Goal: Check status

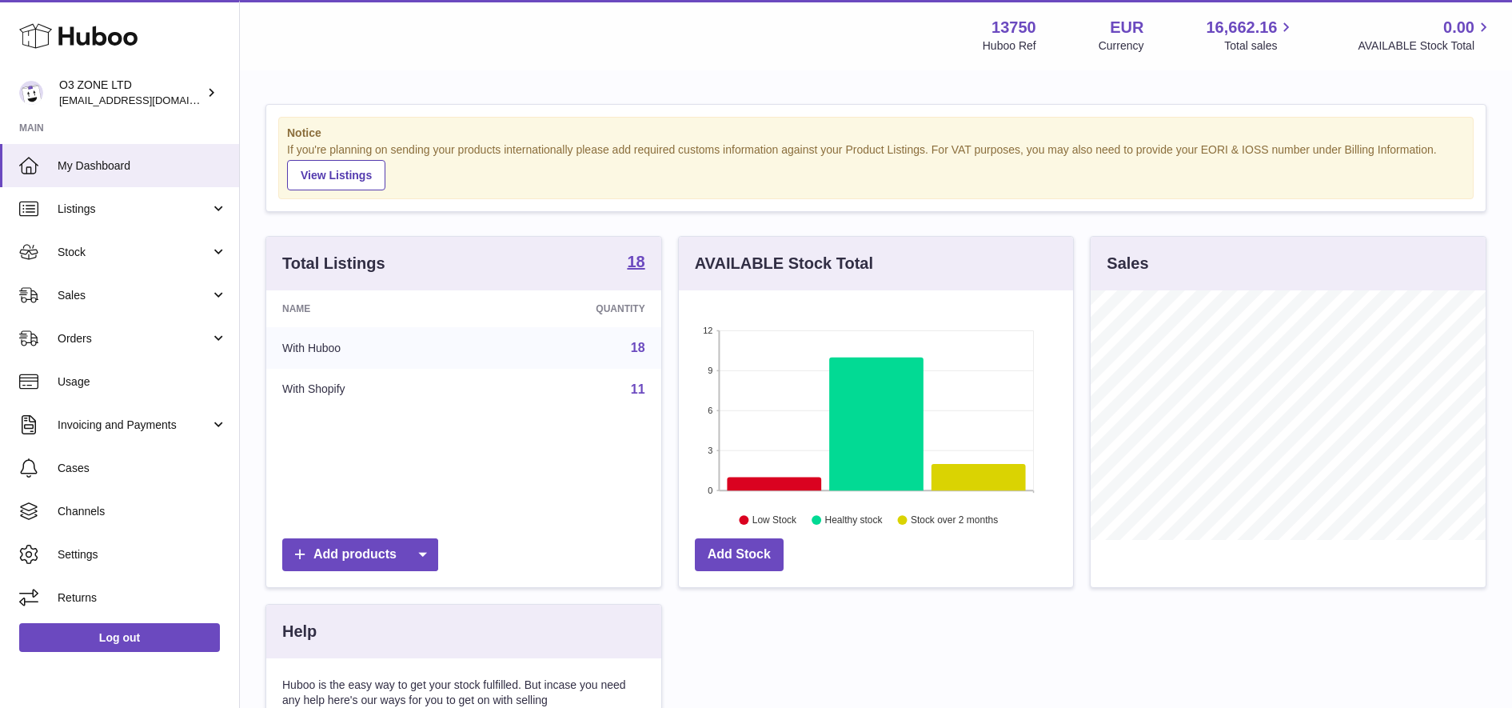
scroll to position [249, 394]
click at [136, 290] on span "Sales" at bounding box center [134, 295] width 153 height 15
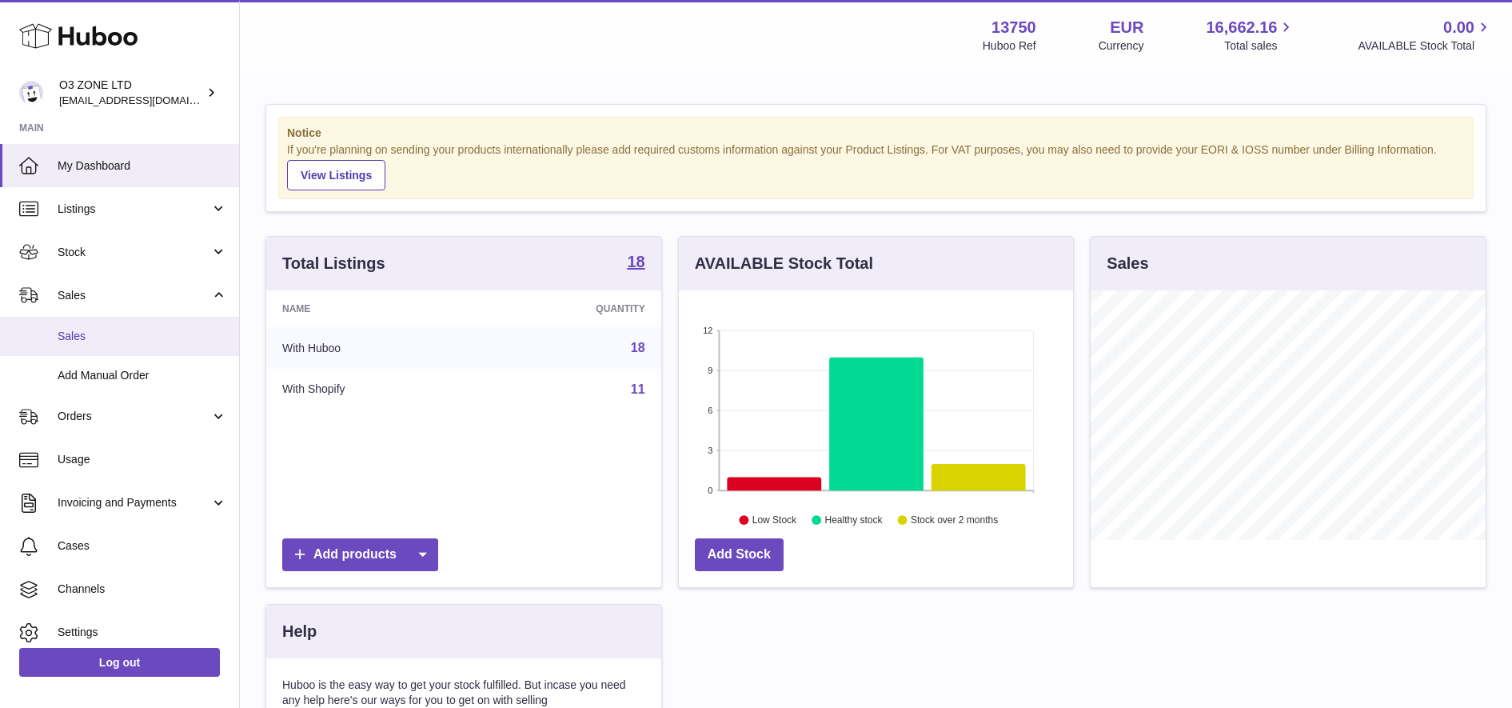
click at [104, 337] on span "Sales" at bounding box center [142, 336] width 169 height 15
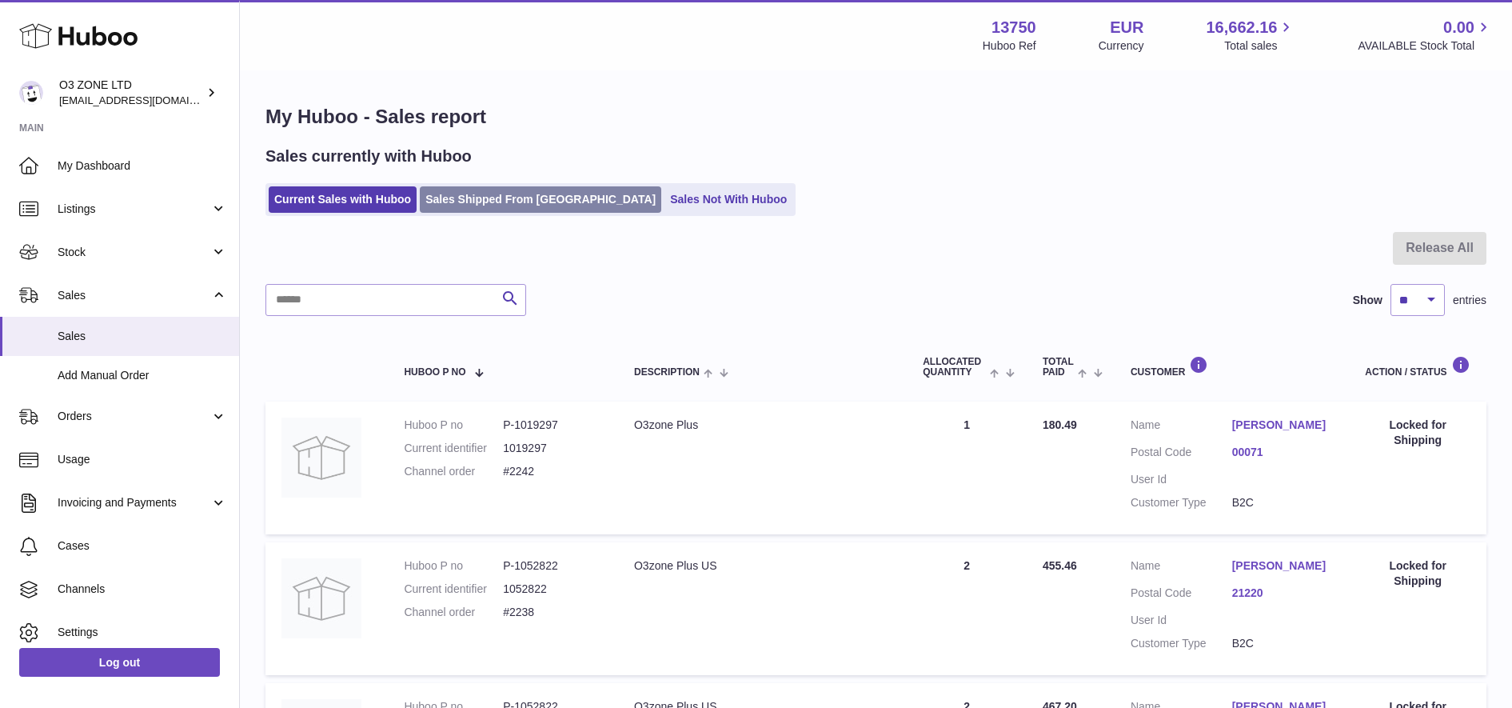
click at [481, 204] on link "Sales Shipped From [GEOGRAPHIC_DATA]" at bounding box center [540, 199] width 241 height 26
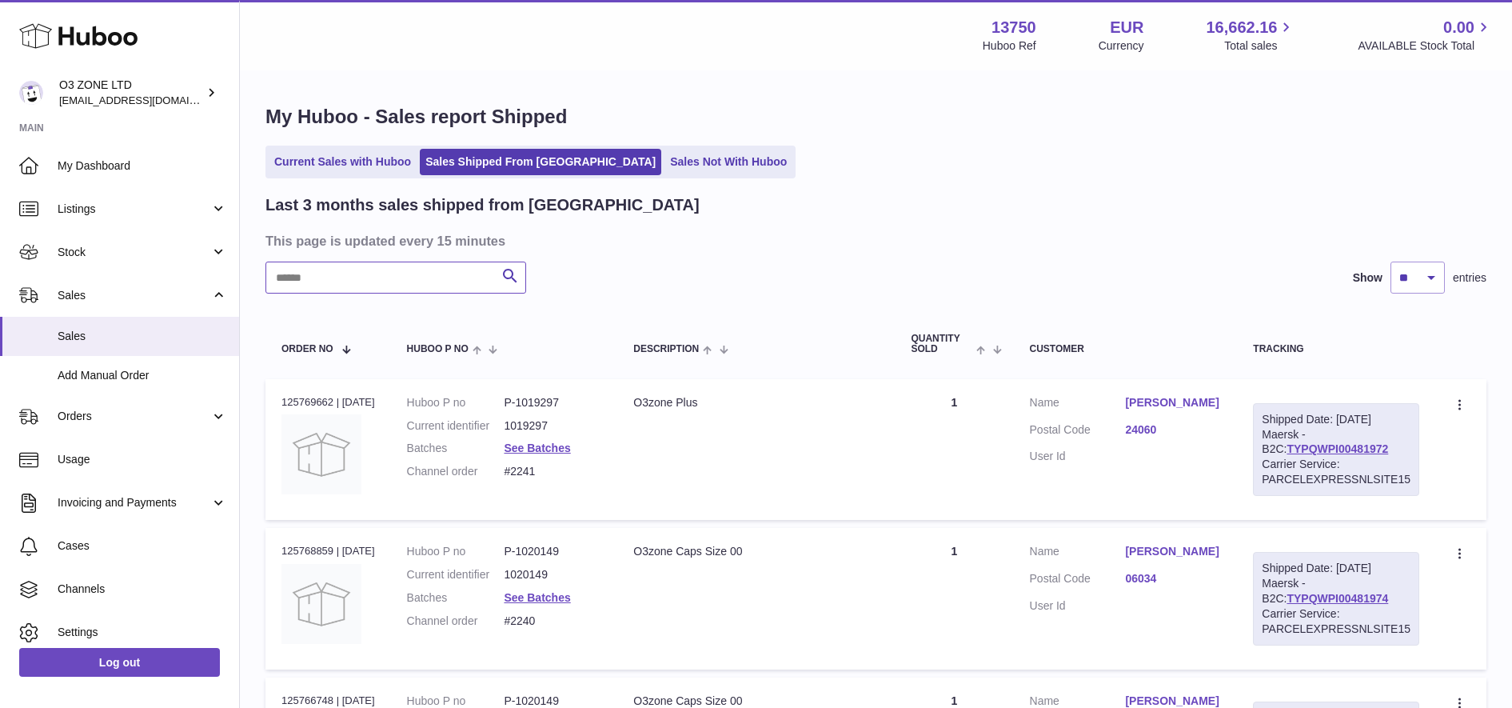
click at [382, 285] on input "text" at bounding box center [395, 277] width 261 height 32
type input "*********"
click at [1344, 447] on link "TYPQWPI00481084" at bounding box center [1337, 448] width 102 height 13
